Goal: Navigation & Orientation: Find specific page/section

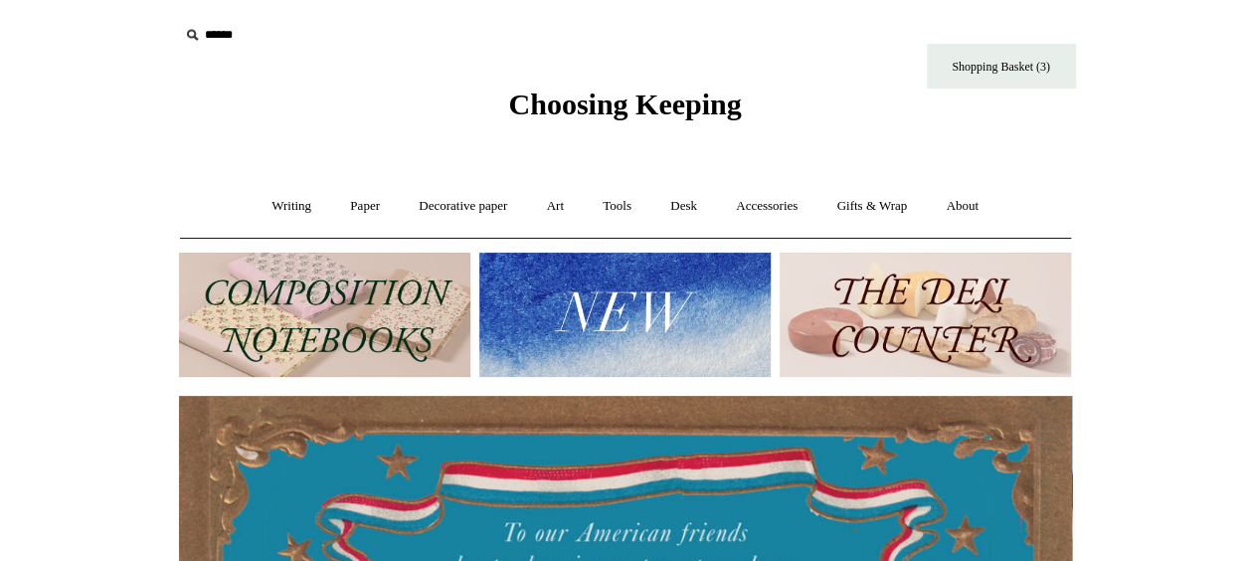
click at [706, 299] on img at bounding box center [624, 315] width 291 height 124
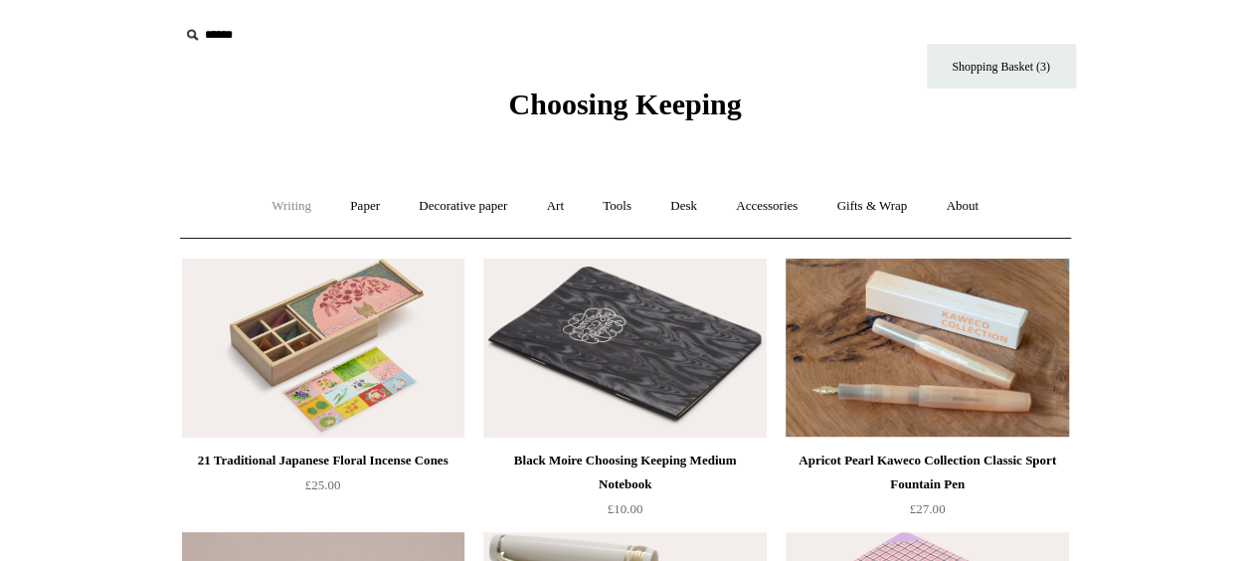
click at [291, 205] on link "Writing +" at bounding box center [292, 206] width 76 height 53
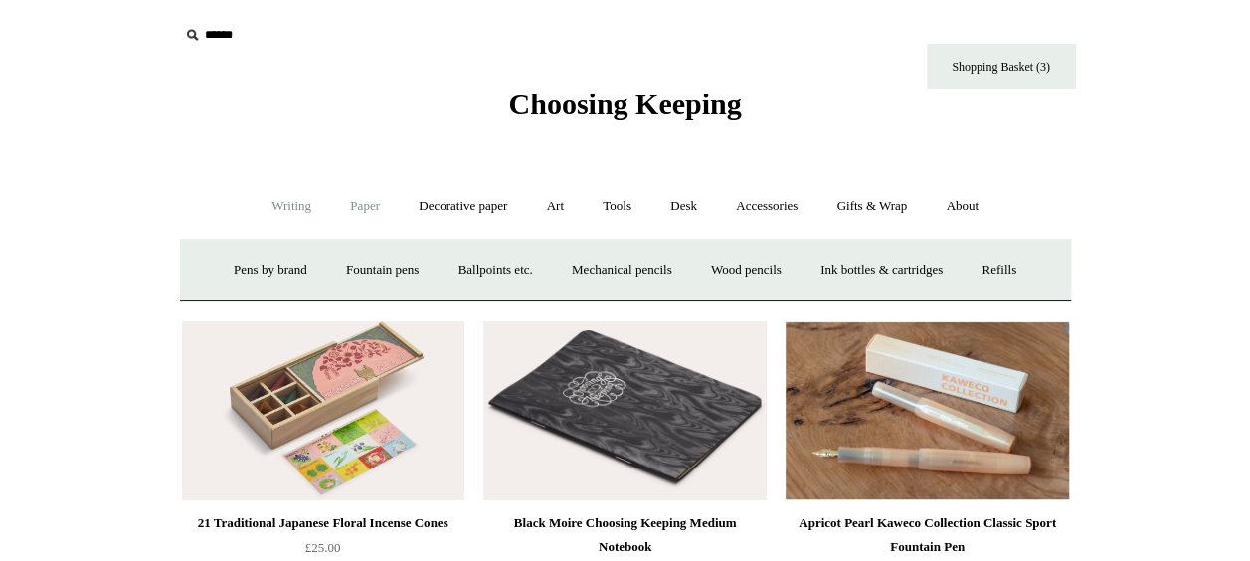
click at [360, 207] on link "Paper +" at bounding box center [365, 206] width 66 height 53
click at [339, 263] on link "Notebooks +" at bounding box center [346, 270] width 91 height 53
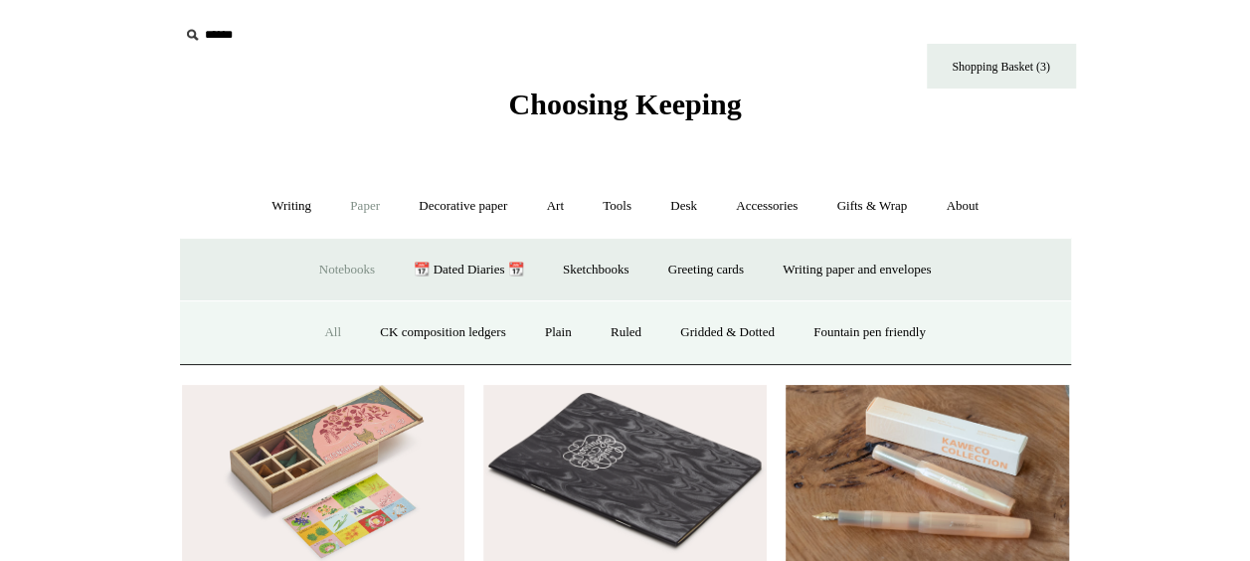
click at [324, 324] on link "All" at bounding box center [332, 332] width 53 height 53
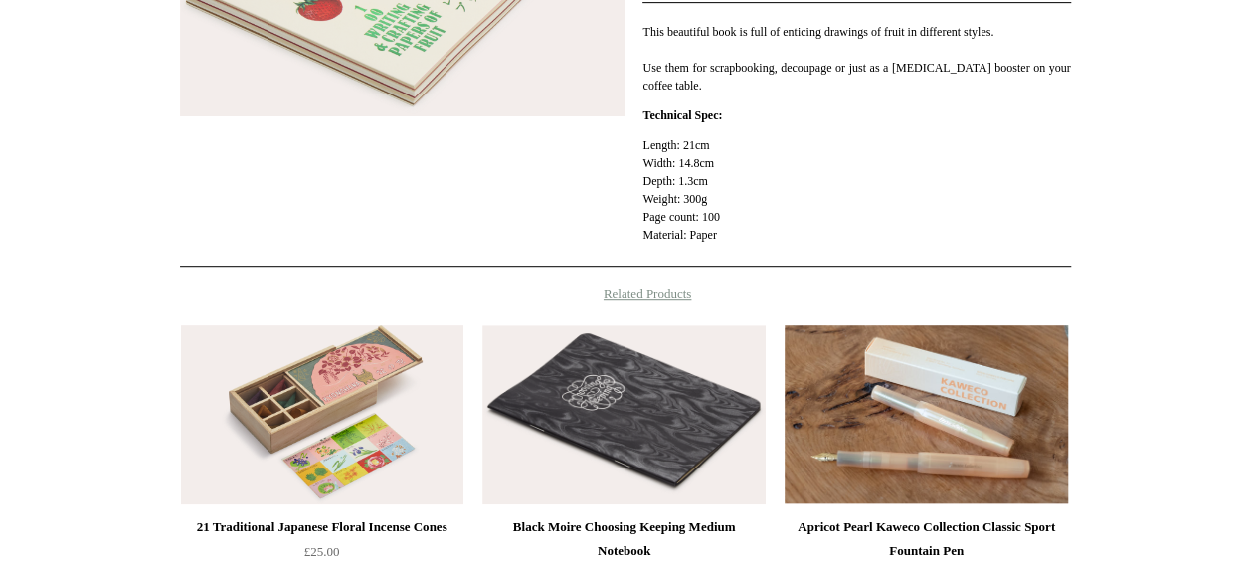
scroll to position [833, 0]
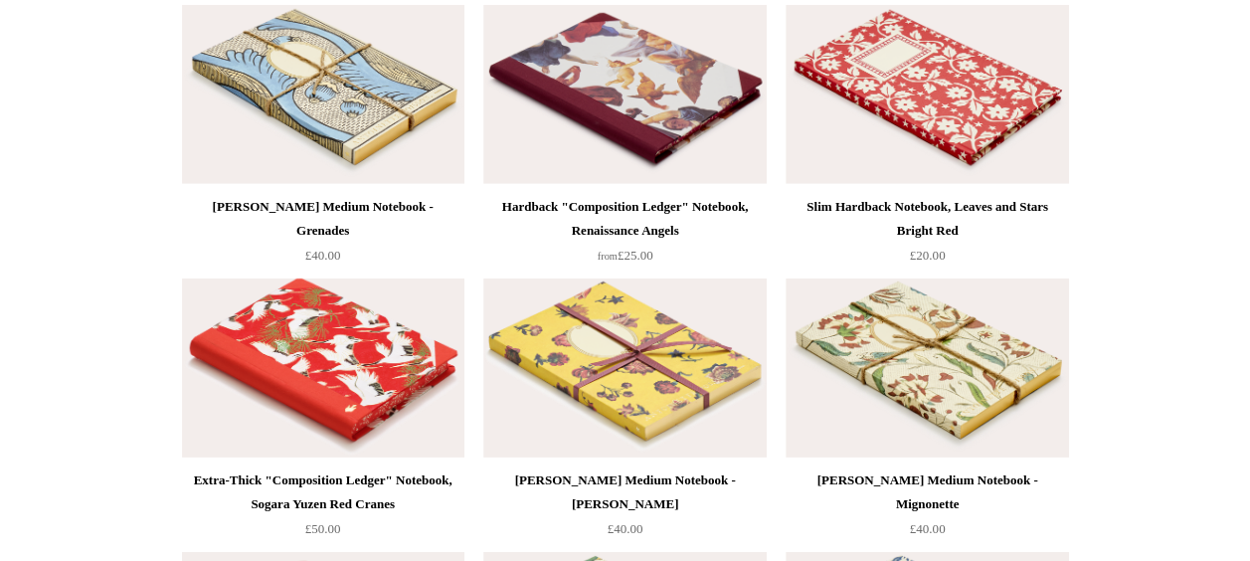
scroll to position [10262, 0]
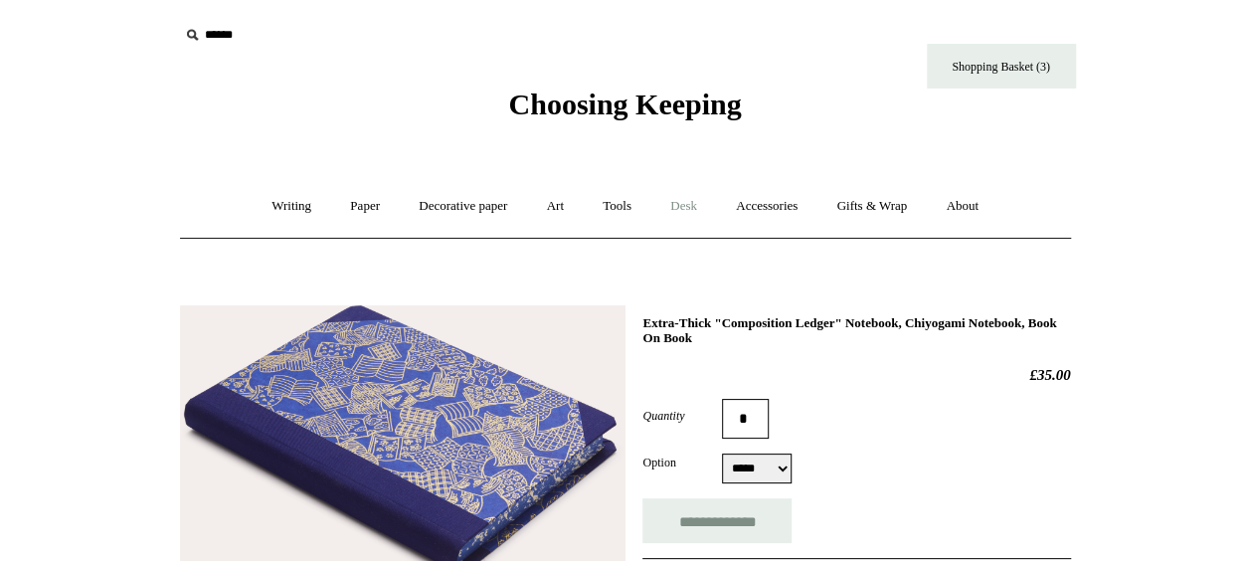
click at [696, 206] on link "Desk +" at bounding box center [683, 206] width 63 height 53
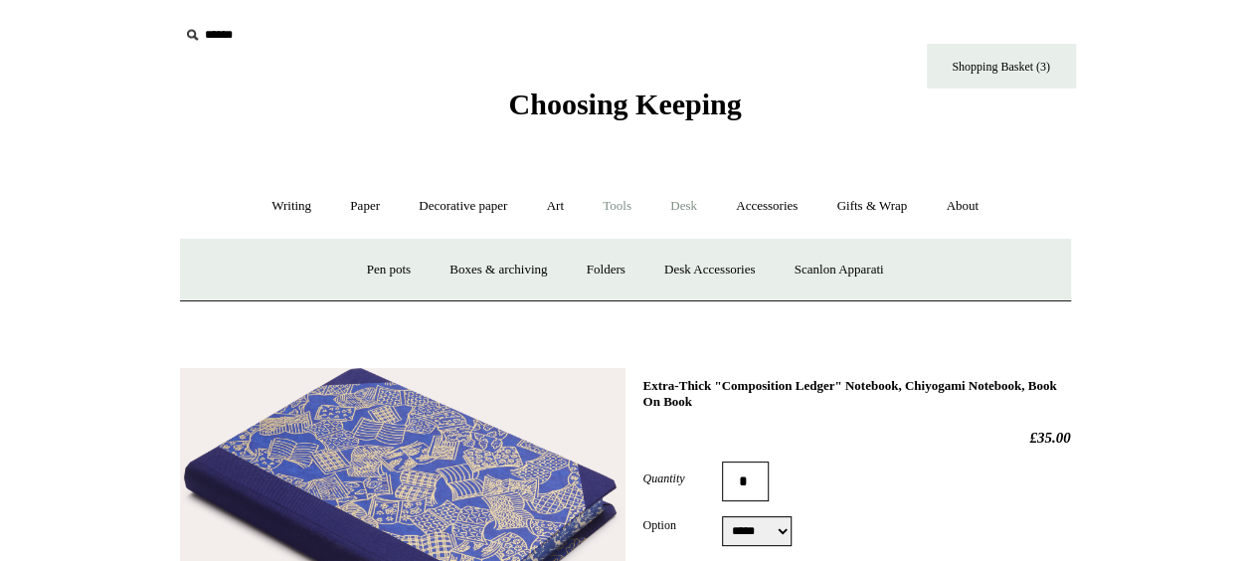
click at [631, 209] on link "Tools +" at bounding box center [617, 206] width 65 height 53
click at [269, 264] on link "Sharpeners" at bounding box center [278, 270] width 93 height 53
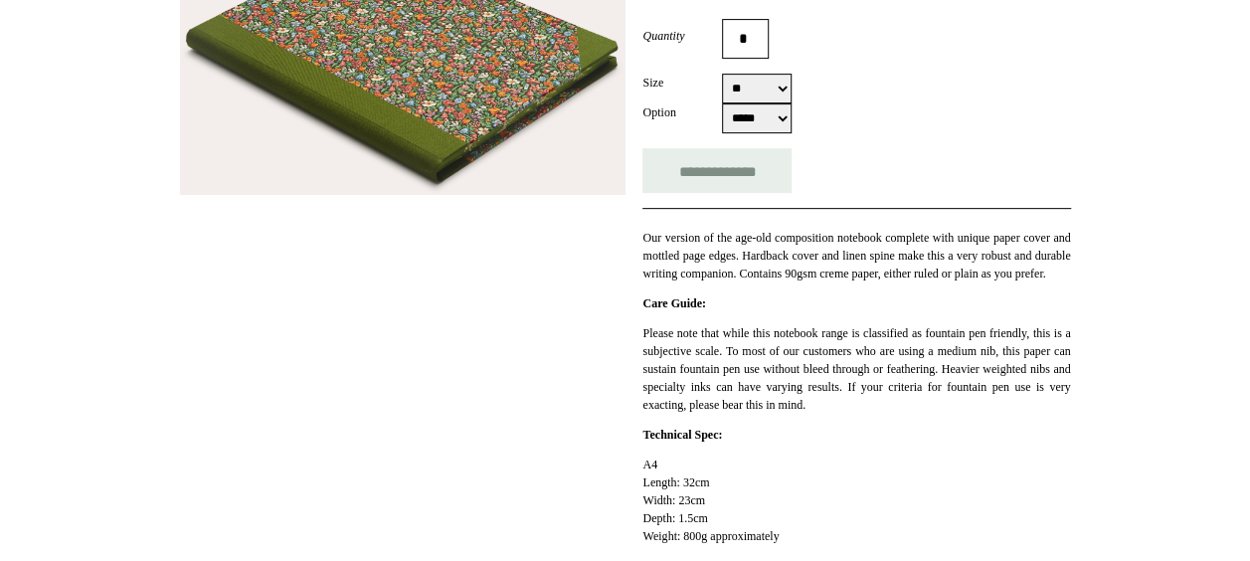
scroll to position [365, 0]
click at [776, 81] on select "** **" at bounding box center [757, 88] width 70 height 30
select select "**"
click at [722, 73] on select "** **" at bounding box center [757, 88] width 70 height 30
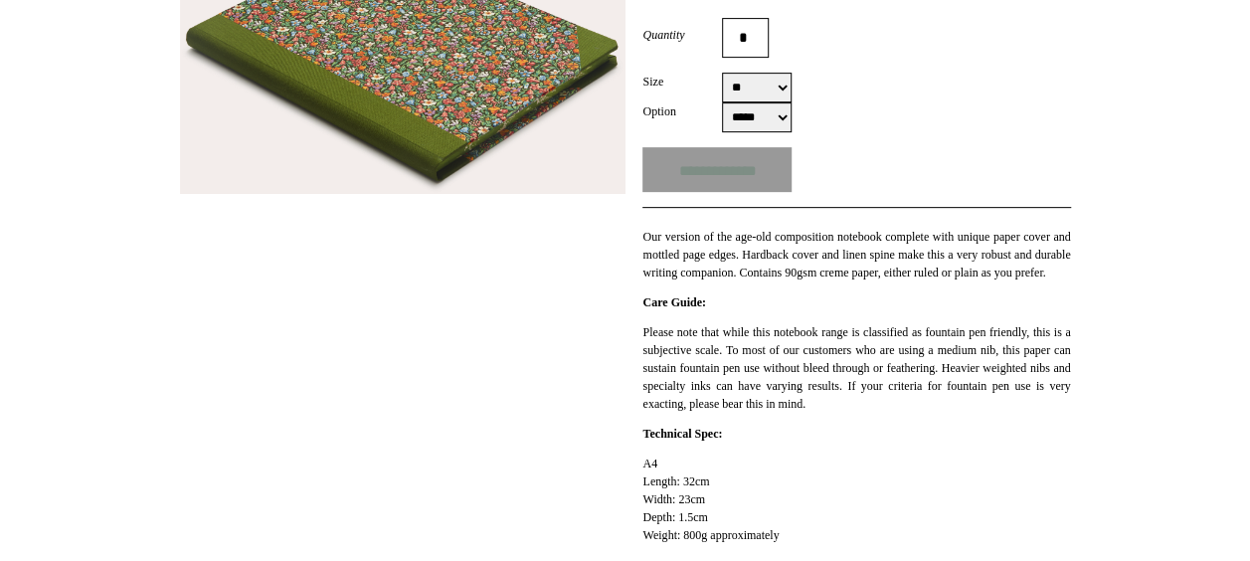
click at [961, 191] on div "**********" at bounding box center [856, 169] width 428 height 45
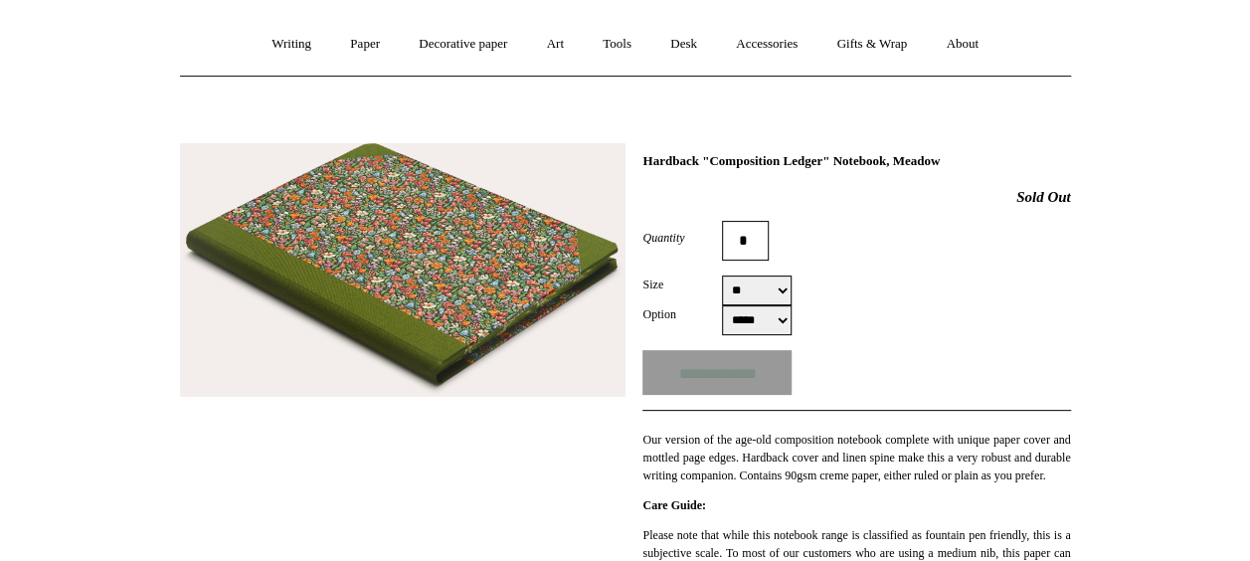
scroll to position [168, 0]
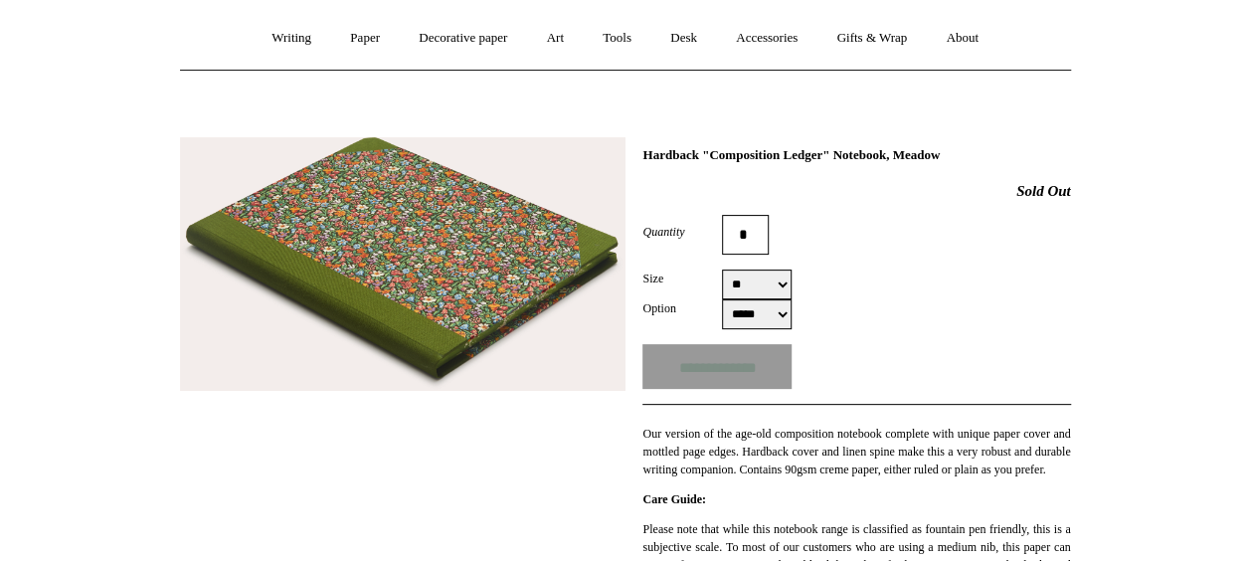
click at [750, 313] on select "***** *****" at bounding box center [757, 314] width 70 height 30
select select "*****"
click at [722, 299] on select "***** *****" at bounding box center [757, 314] width 70 height 30
click at [349, 38] on link "Paper +" at bounding box center [365, 38] width 66 height 53
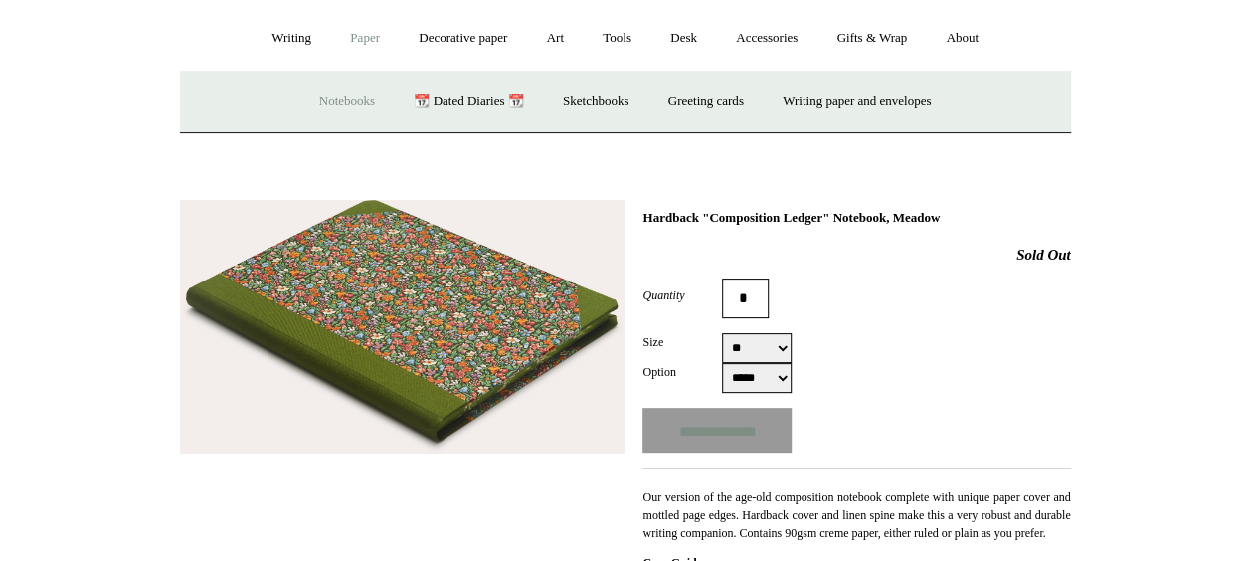
click at [353, 88] on link "Notebooks +" at bounding box center [346, 102] width 91 height 53
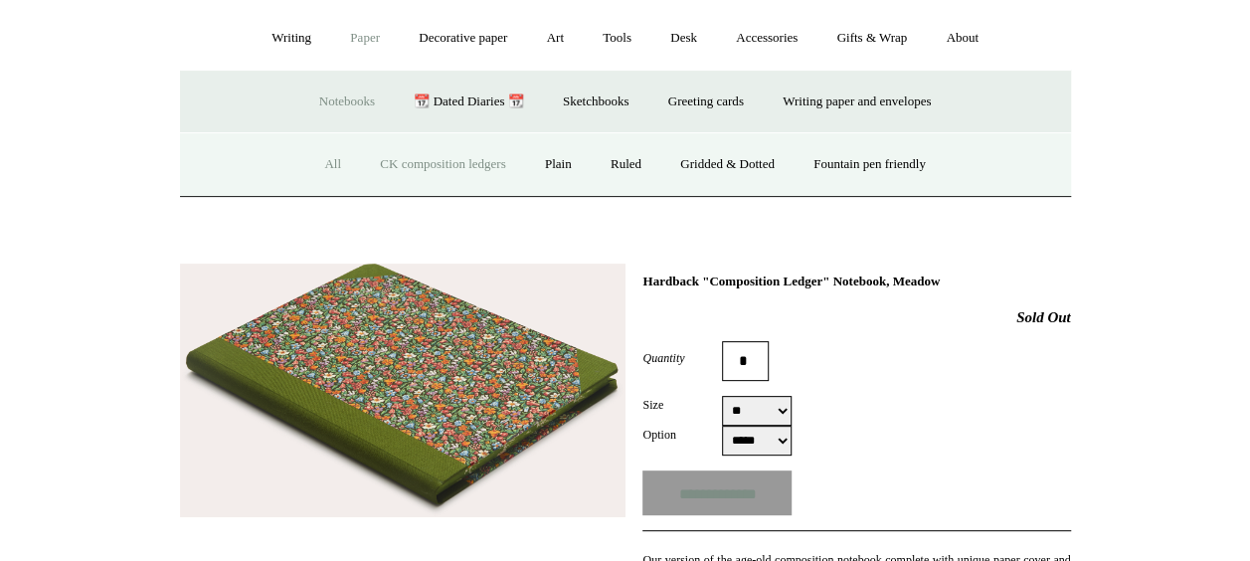
click at [414, 163] on link "CK composition ledgers" at bounding box center [442, 164] width 161 height 53
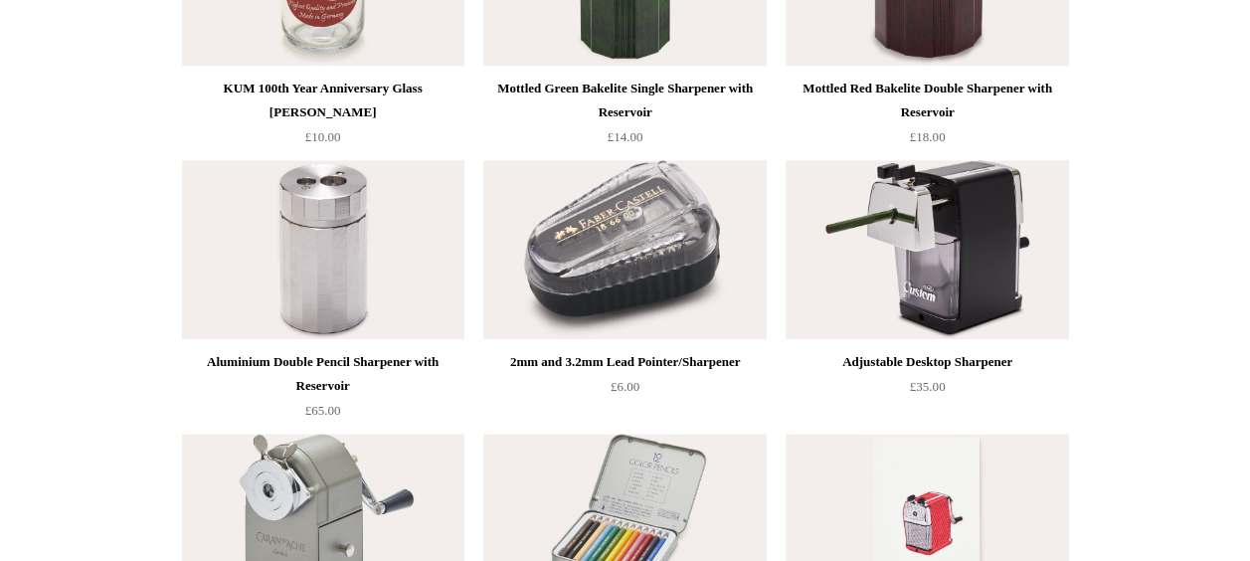
scroll to position [916, 0]
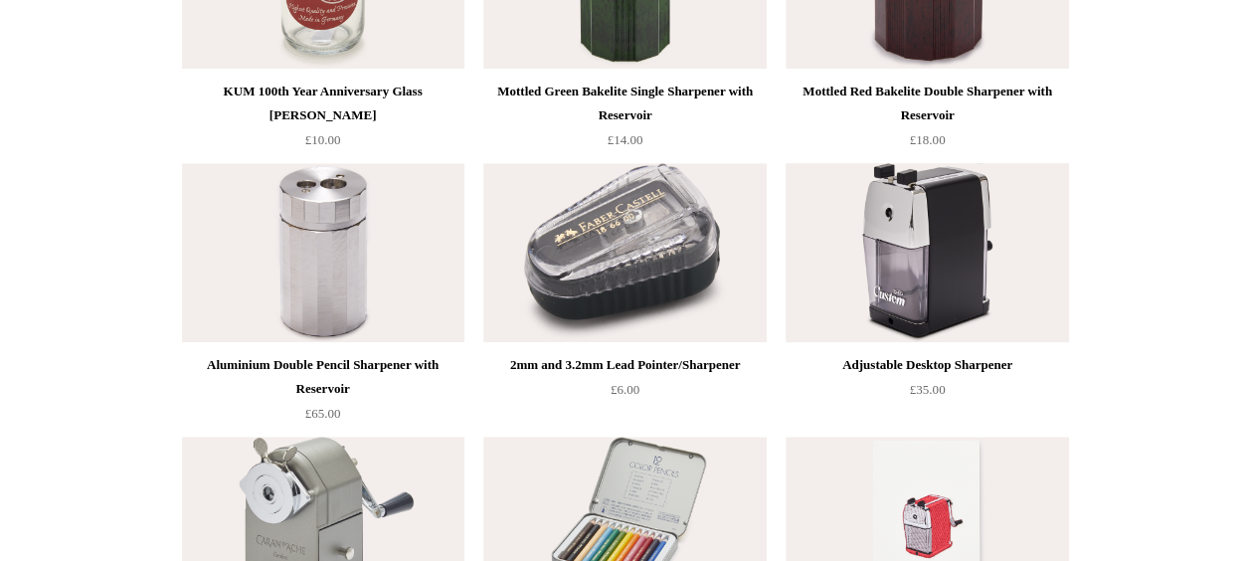
click at [941, 265] on img at bounding box center [927, 252] width 282 height 179
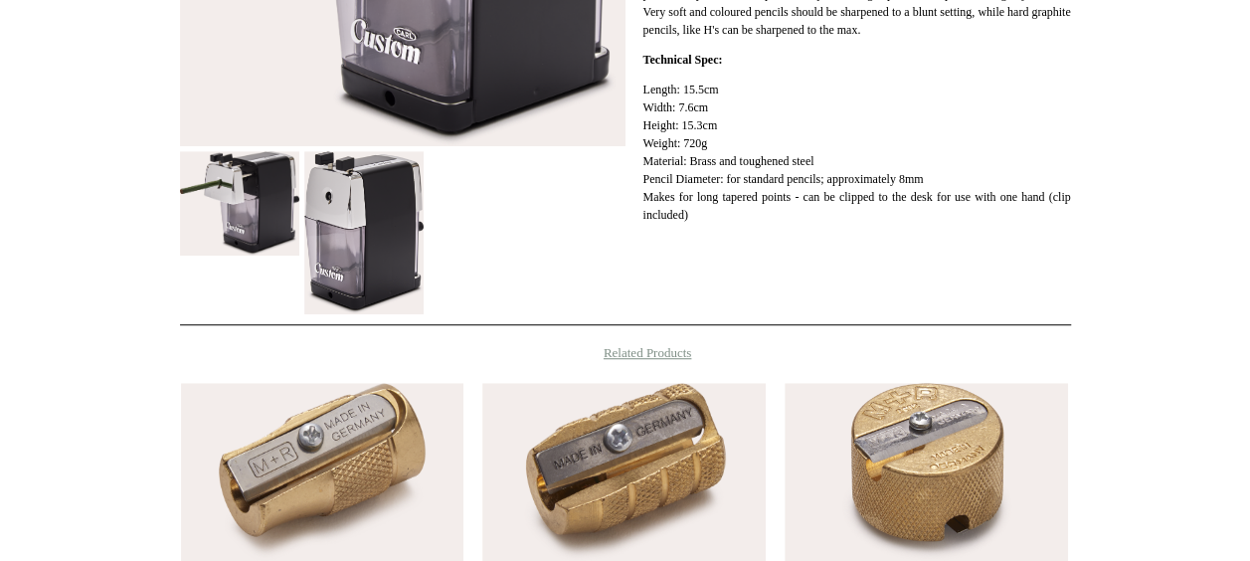
scroll to position [560, 0]
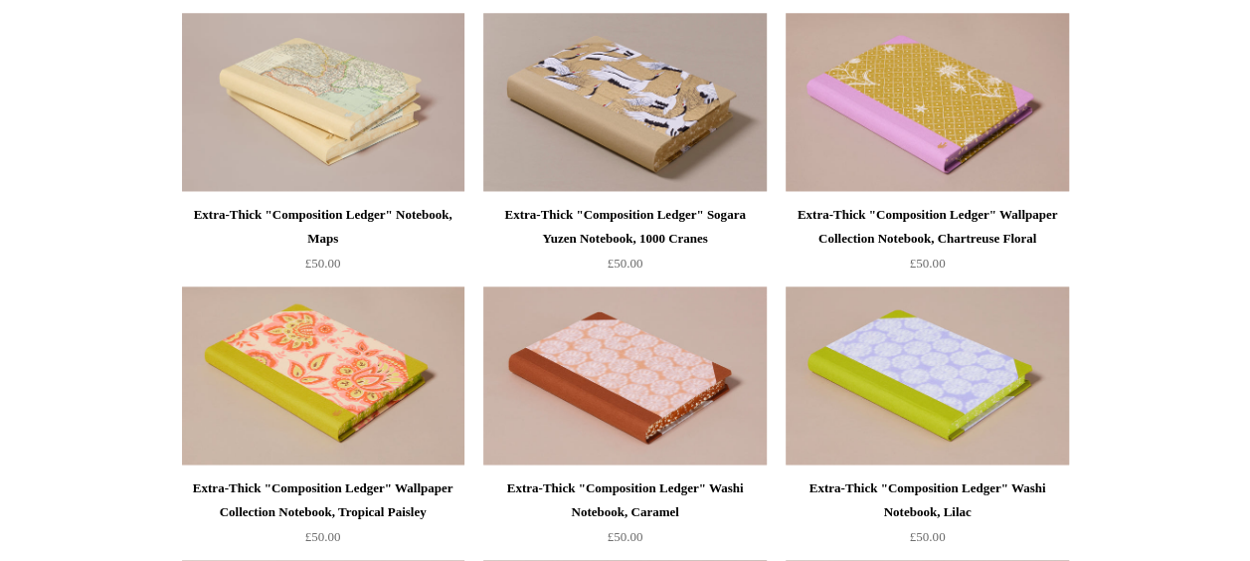
scroll to position [1105, 0]
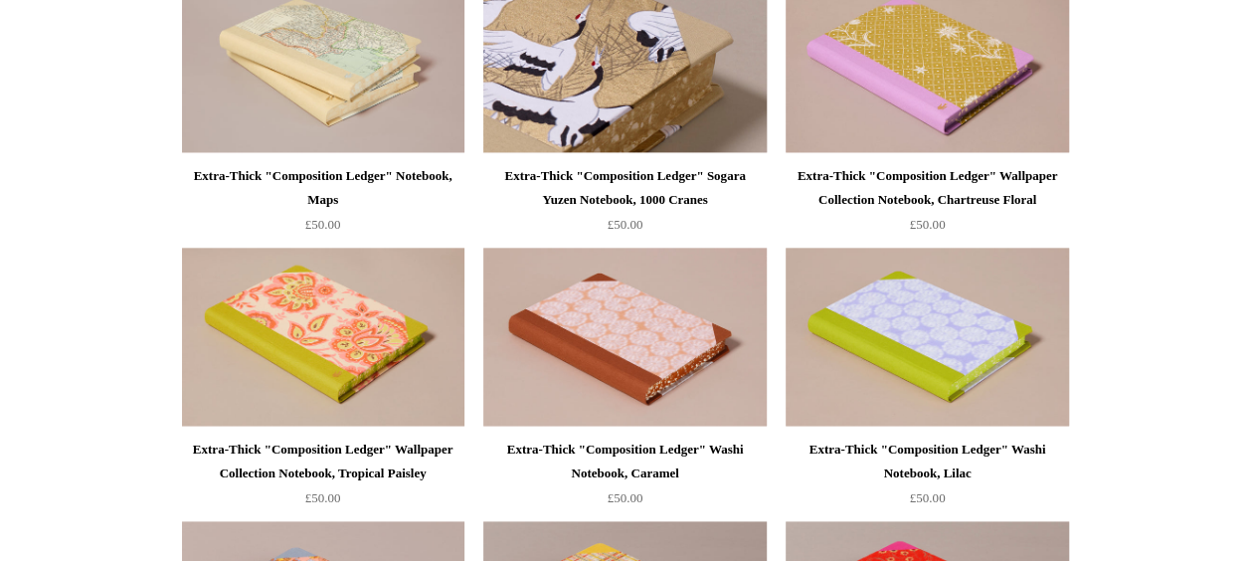
click at [616, 90] on img at bounding box center [624, 63] width 282 height 179
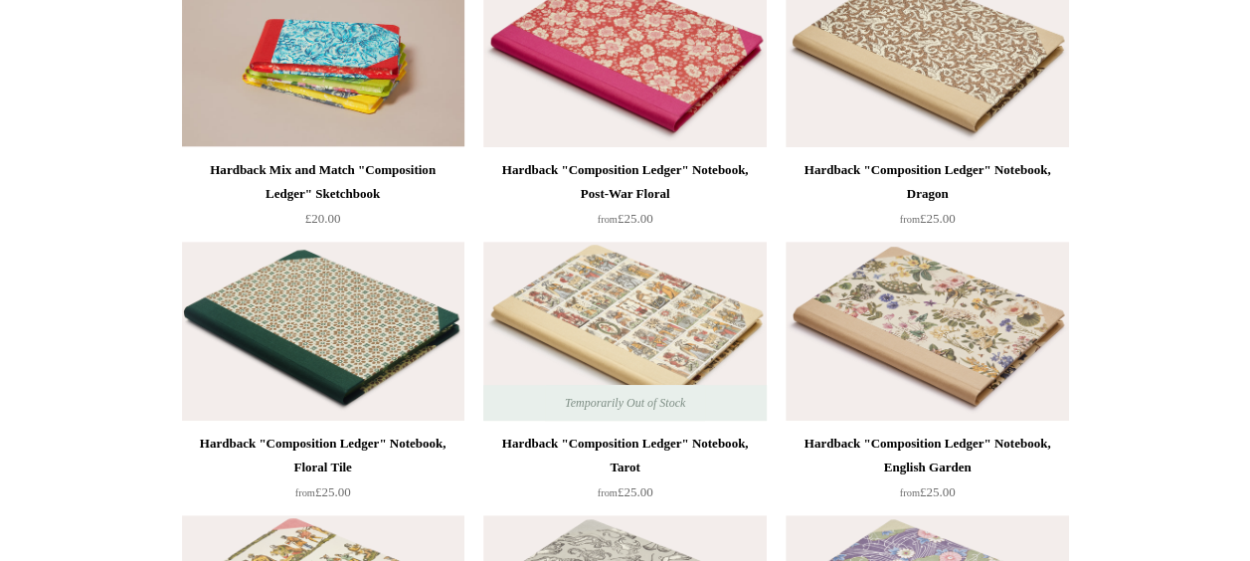
scroll to position [0, 0]
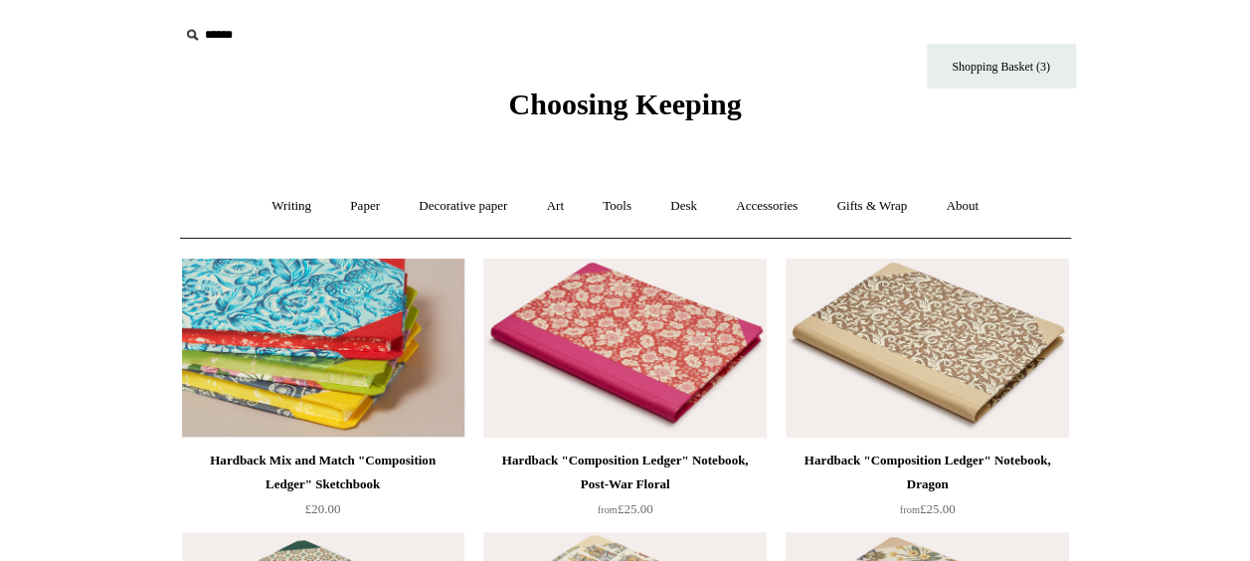
click at [428, 354] on img at bounding box center [323, 348] width 282 height 179
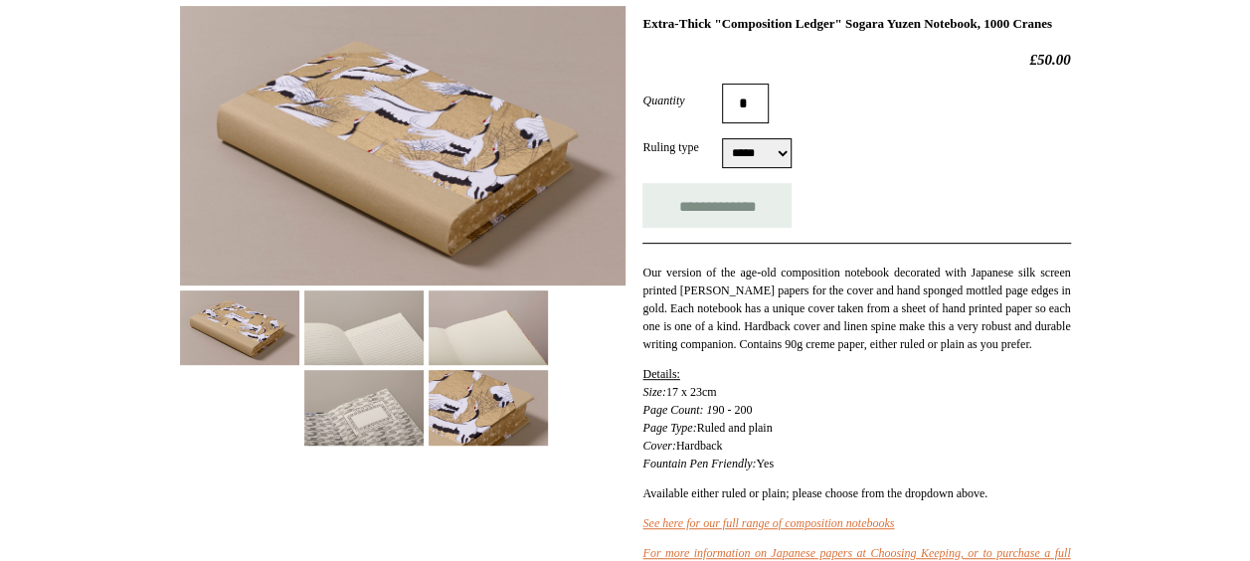
scroll to position [304, 0]
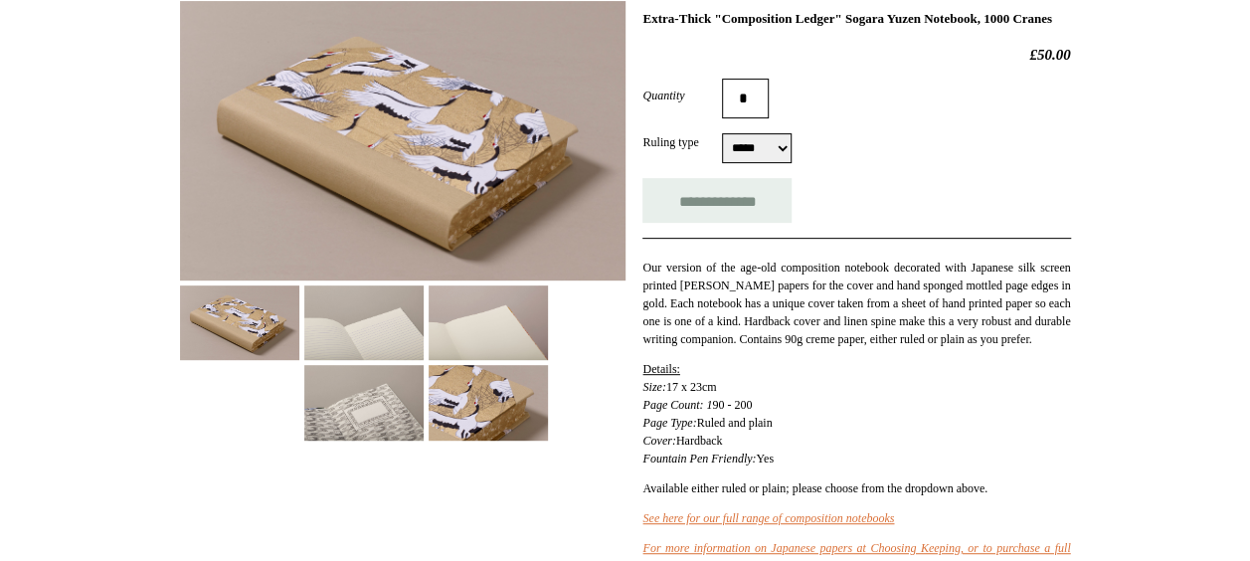
click at [368, 290] on img at bounding box center [363, 322] width 119 height 75
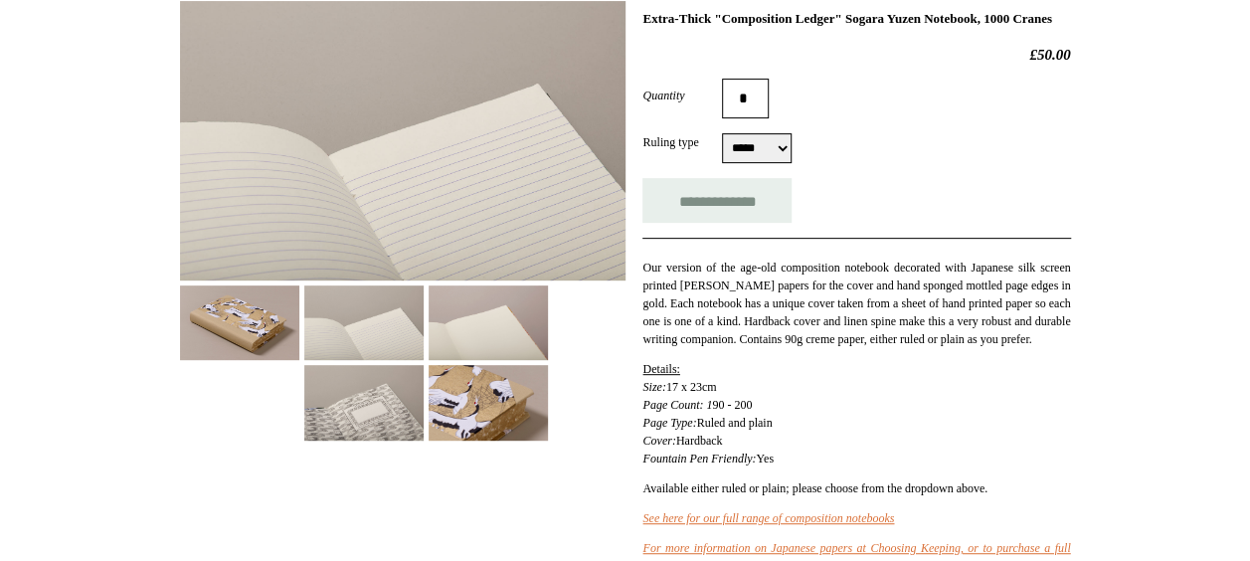
click at [481, 314] on img at bounding box center [488, 322] width 119 height 75
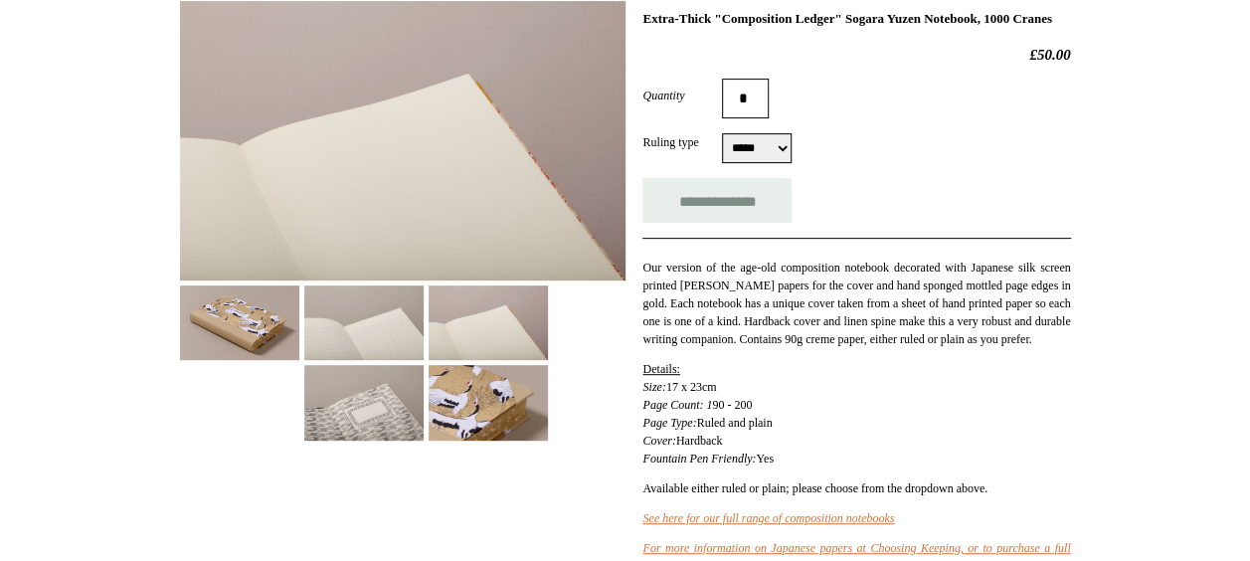
click at [398, 372] on img at bounding box center [363, 402] width 119 height 75
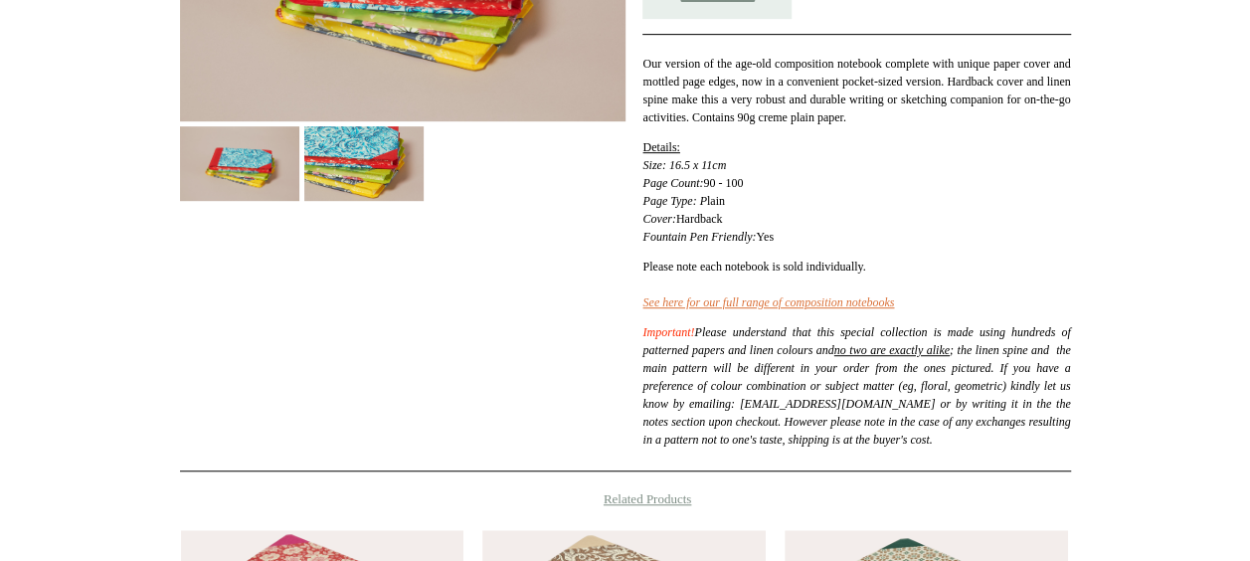
scroll to position [464, 0]
click at [387, 141] on img at bounding box center [363, 162] width 119 height 75
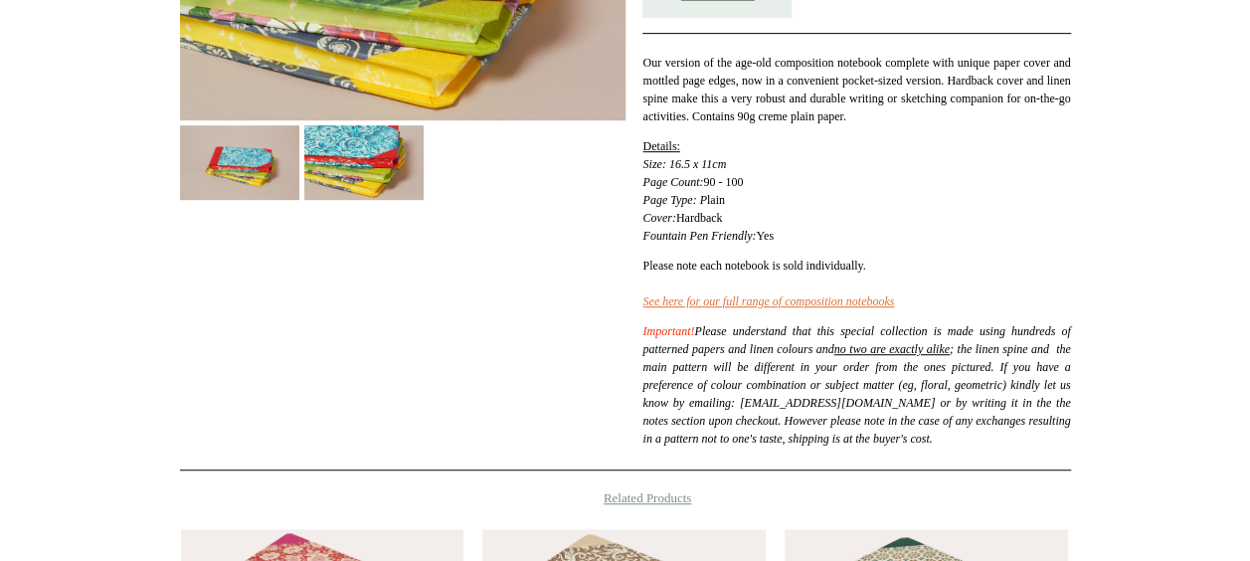
scroll to position [5, 0]
